Goal: Task Accomplishment & Management: Manage account settings

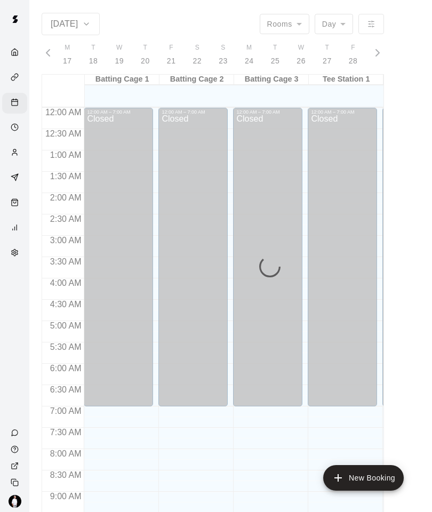
scroll to position [532, 0]
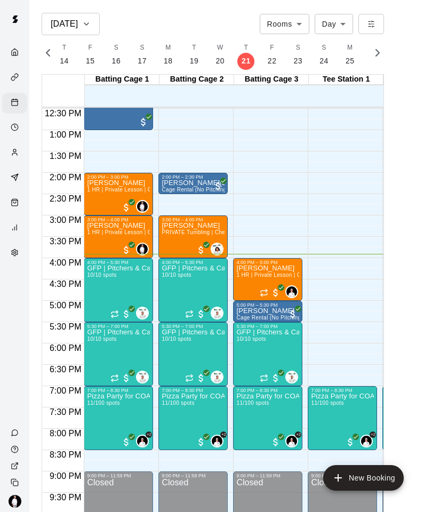
click at [120, 285] on div "GFP | Pitchers & Catcher (9U) 10/10 spots" at bounding box center [118, 521] width 63 height 512
click at [96, 300] on img "edit" at bounding box center [98, 301] width 12 height 12
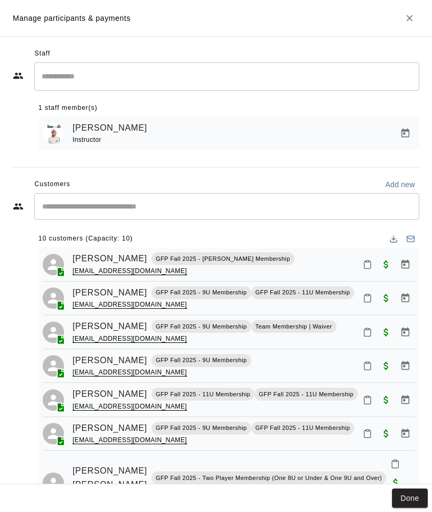
click at [365, 263] on icon "Mark attendance" at bounding box center [368, 265] width 10 height 10
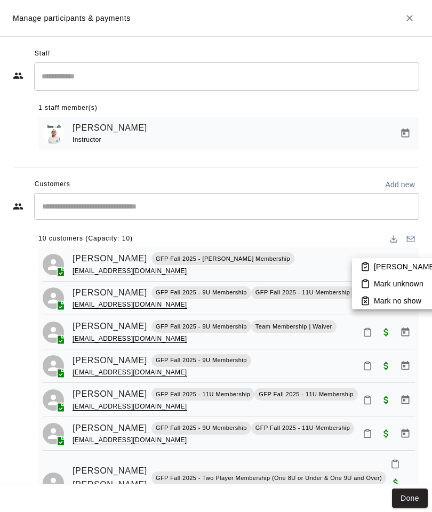
click at [390, 266] on p "[PERSON_NAME] attended" at bounding box center [421, 266] width 94 height 11
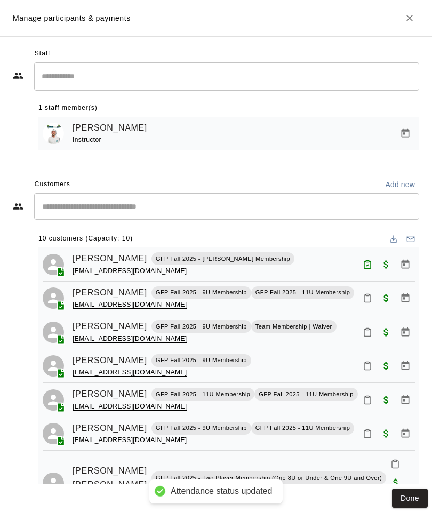
click at [370, 295] on icon "Mark attendance" at bounding box center [368, 298] width 10 height 10
click at [381, 300] on p "[PERSON_NAME] attended" at bounding box center [421, 300] width 94 height 11
click at [370, 329] on icon "Mark attendance" at bounding box center [367, 332] width 6 height 7
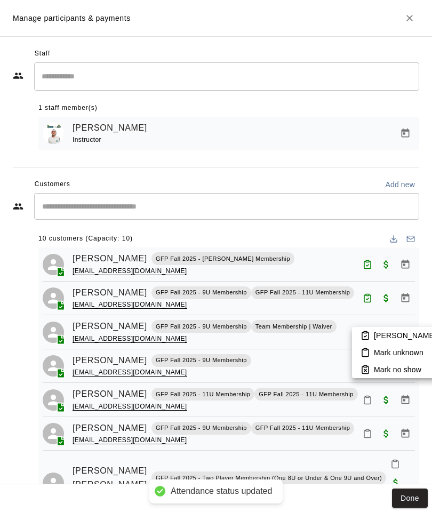
click at [377, 335] on p "[PERSON_NAME] attended" at bounding box center [421, 335] width 94 height 11
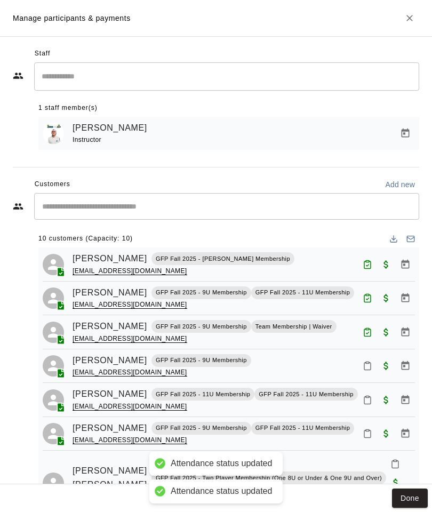
click at [372, 364] on button "Mark attendance" at bounding box center [367, 366] width 18 height 18
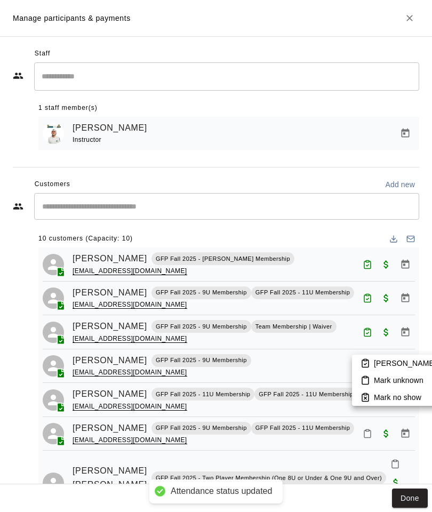
click at [389, 358] on p "[PERSON_NAME] attended" at bounding box center [421, 363] width 94 height 11
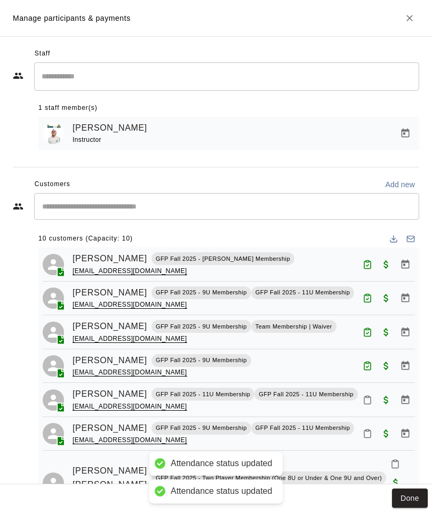
click at [367, 402] on icon "Mark attendance" at bounding box center [367, 400] width 6 height 7
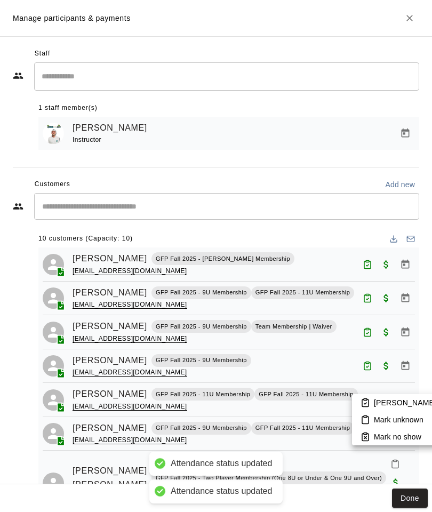
click at [379, 400] on p "[PERSON_NAME] attended" at bounding box center [421, 402] width 94 height 11
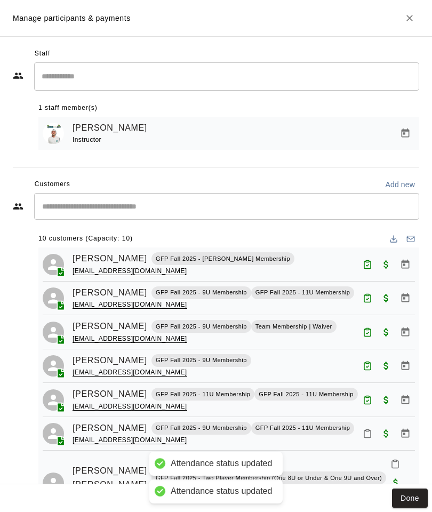
click at [371, 431] on icon "Mark attendance" at bounding box center [367, 433] width 6 height 7
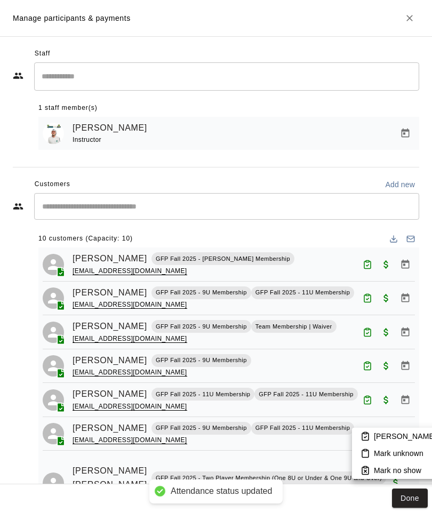
click at [380, 435] on p "[PERSON_NAME] attended" at bounding box center [421, 436] width 94 height 11
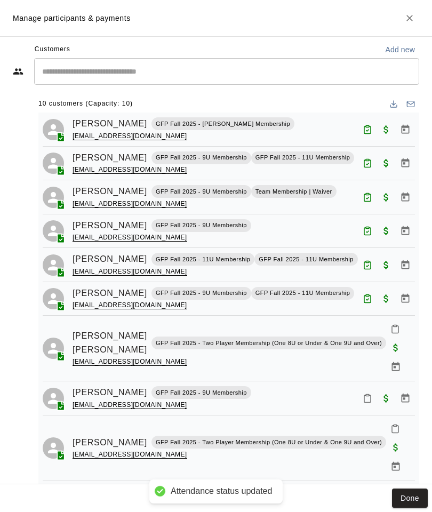
scroll to position [134, 0]
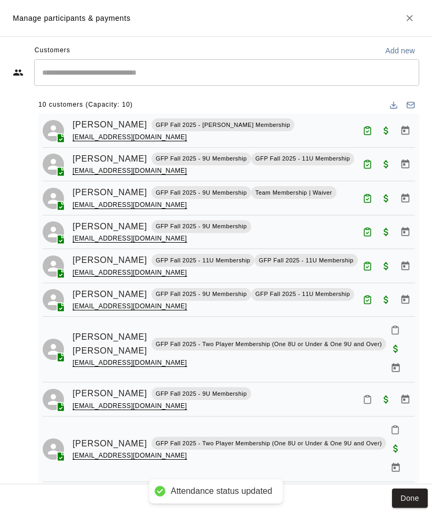
click at [390, 329] on icon "Mark attendance" at bounding box center [395, 330] width 10 height 10
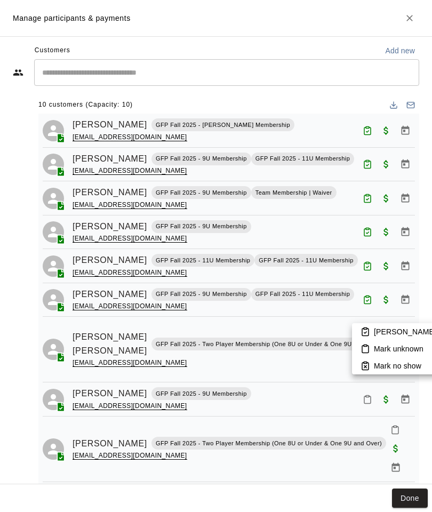
click at [380, 334] on p "[PERSON_NAME] attended" at bounding box center [421, 331] width 94 height 11
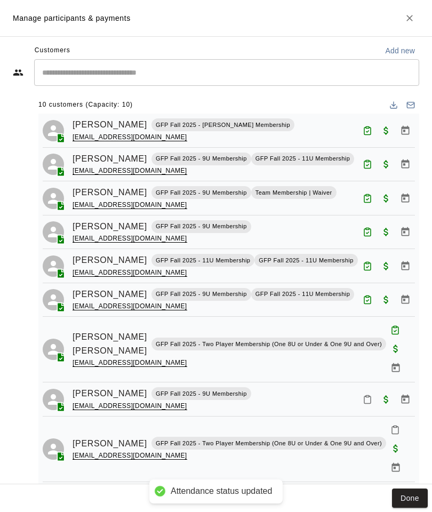
click at [370, 395] on icon "Mark attendance" at bounding box center [368, 400] width 10 height 10
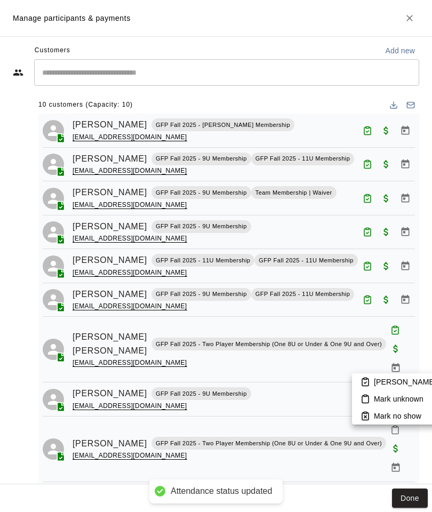
click at [380, 381] on p "[PERSON_NAME] attended" at bounding box center [421, 382] width 94 height 11
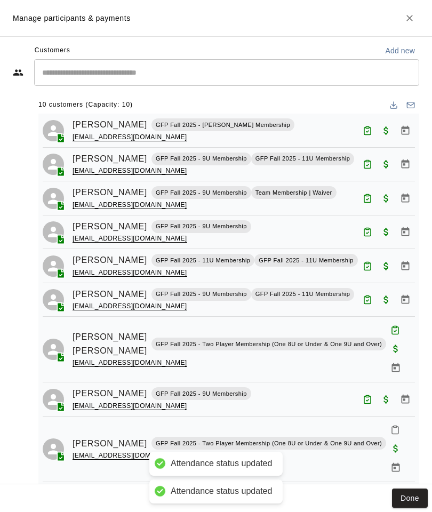
click at [390, 425] on icon "Mark attendance" at bounding box center [395, 430] width 10 height 10
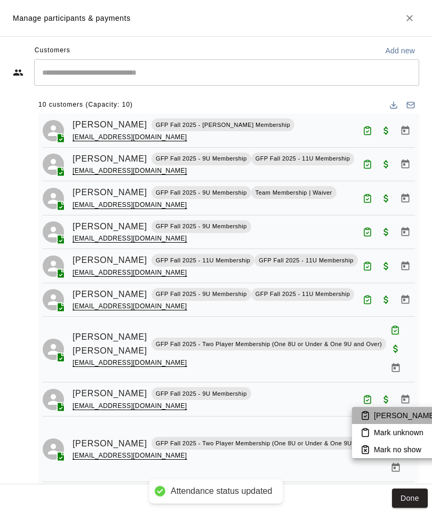
click at [382, 414] on p "[PERSON_NAME] attended" at bounding box center [421, 415] width 94 height 11
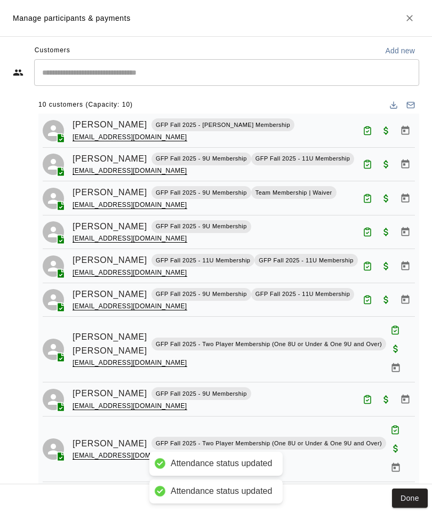
click at [369, 494] on icon "Mark attendance" at bounding box center [368, 499] width 10 height 10
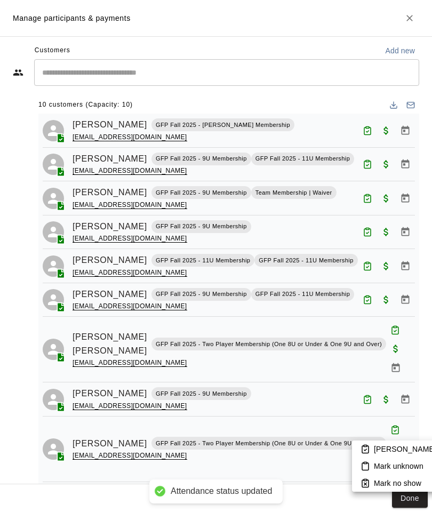
click at [377, 447] on p "[PERSON_NAME] attended" at bounding box center [421, 449] width 94 height 11
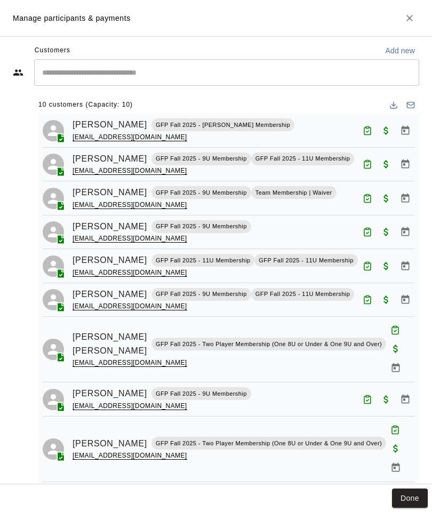
click at [412, 493] on button "Done" at bounding box center [410, 499] width 36 height 20
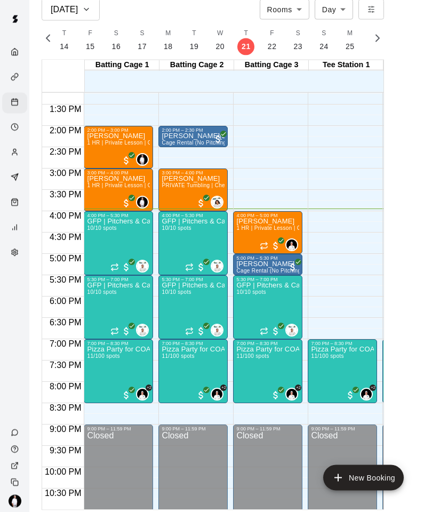
scroll to position [60, 0]
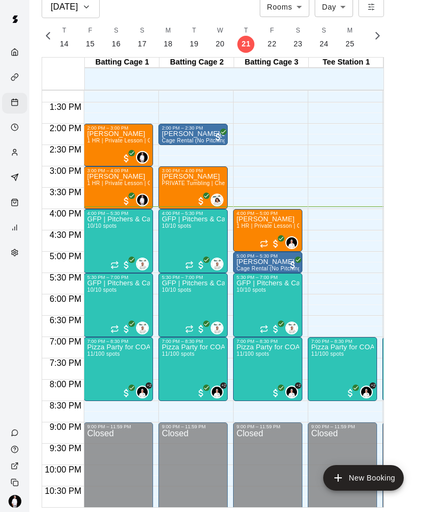
click at [105, 223] on span "10/10 spots" at bounding box center [101, 226] width 29 height 6
click at [94, 217] on img "edit" at bounding box center [98, 216] width 12 height 12
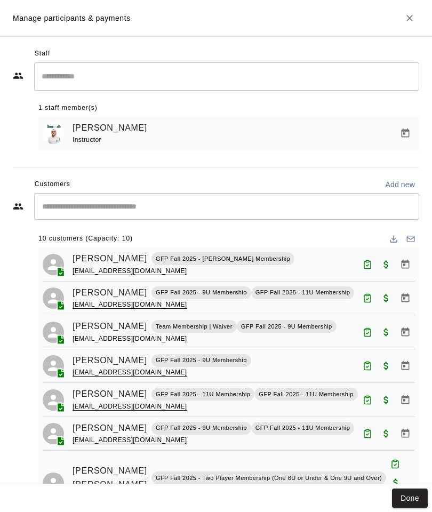
click at [418, 492] on button "Done" at bounding box center [410, 499] width 36 height 20
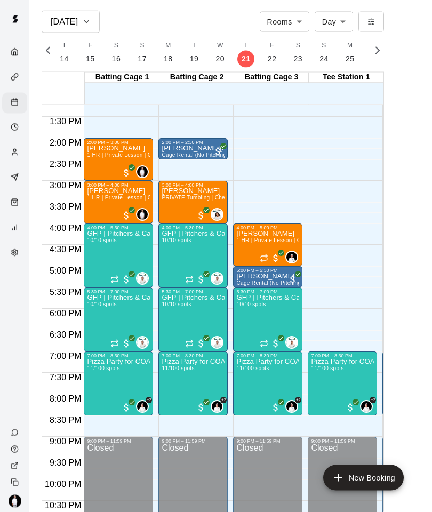
scroll to position [3, 0]
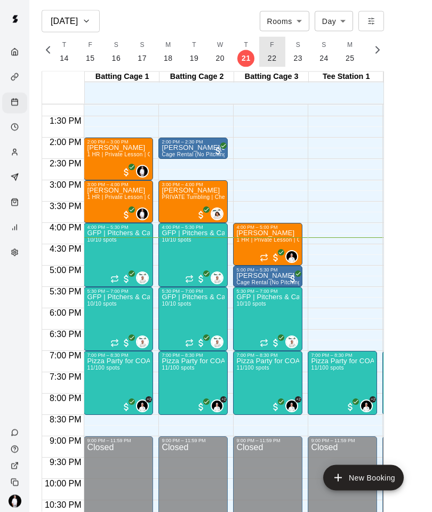
click at [275, 63] on button "F 22" at bounding box center [272, 52] width 26 height 30
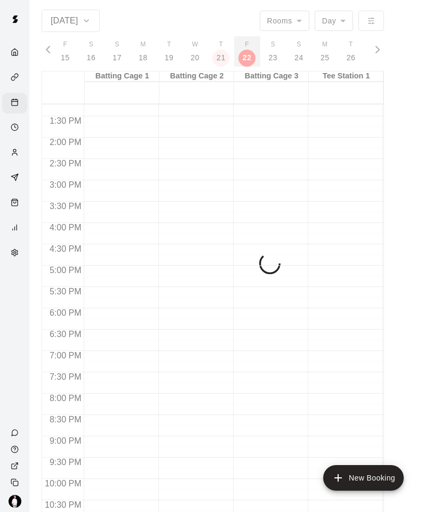
scroll to position [0, 4516]
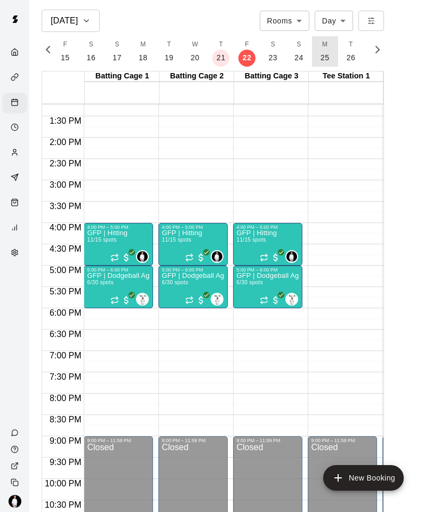
click at [330, 47] on button "M 25" at bounding box center [325, 51] width 26 height 30
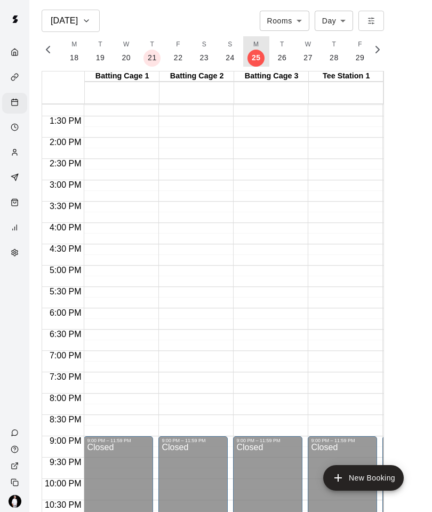
scroll to position [0, 4592]
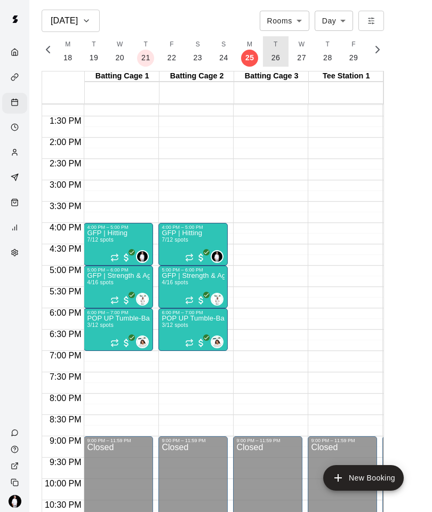
click at [274, 58] on p "26" at bounding box center [275, 57] width 9 height 11
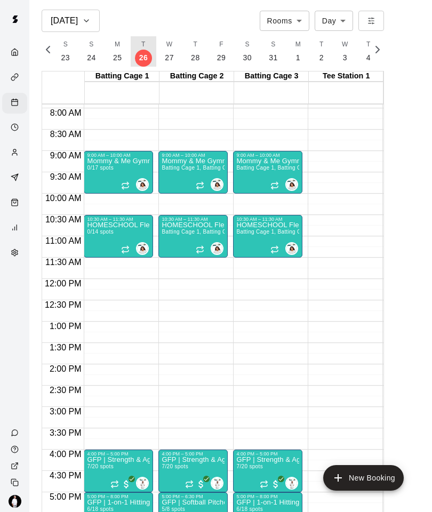
scroll to position [0, 4729]
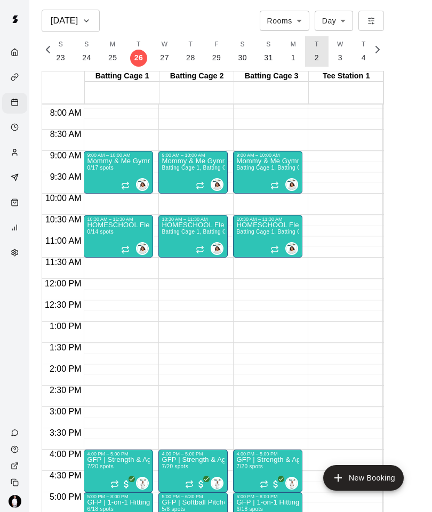
click at [315, 55] on p "2" at bounding box center [317, 57] width 4 height 11
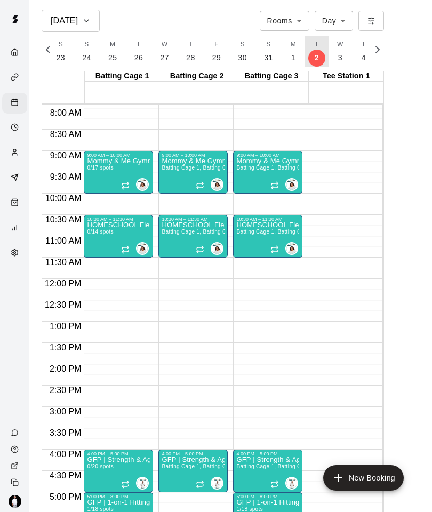
scroll to position [0, 4792]
